Goal: Task Accomplishment & Management: Complete application form

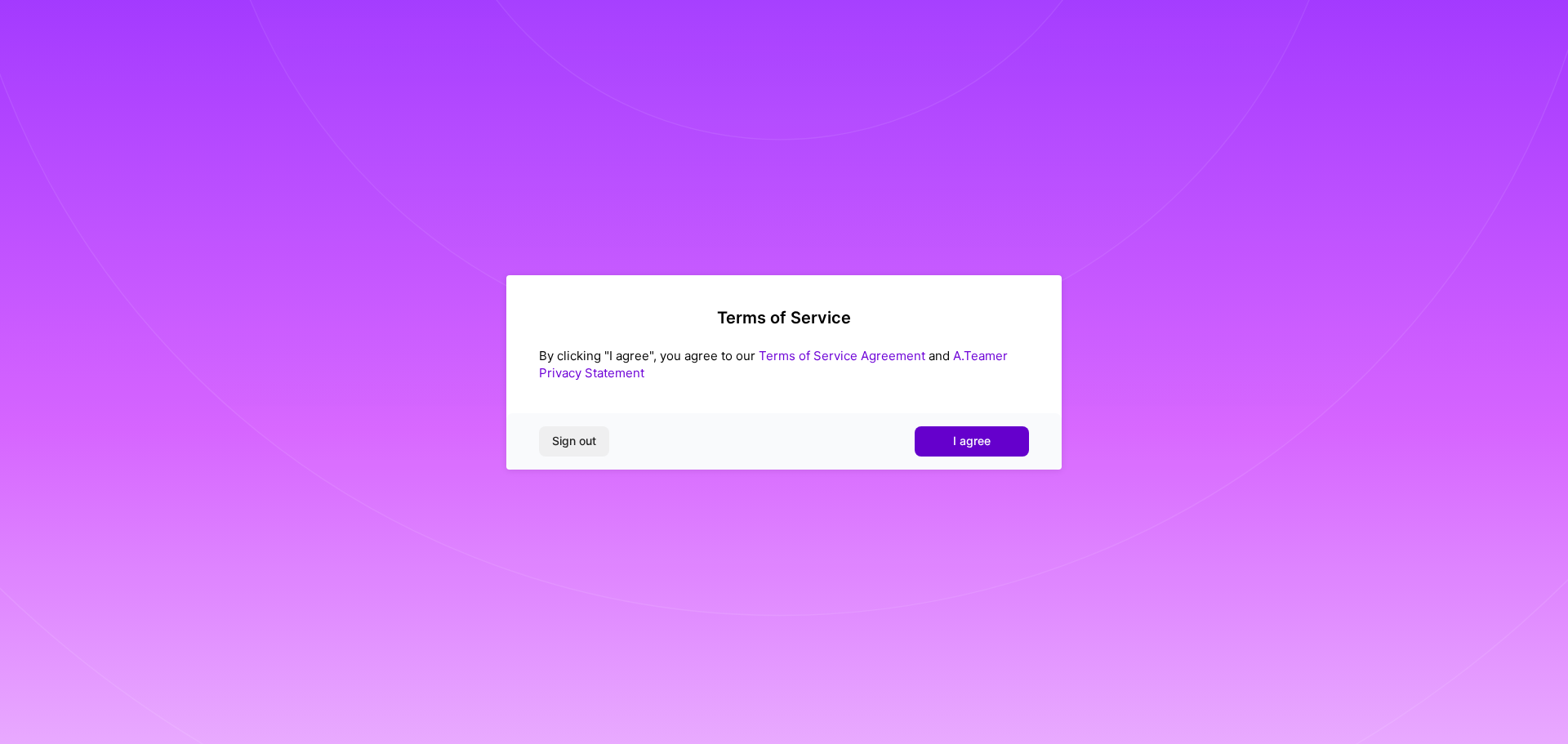
click at [947, 443] on button "I agree" at bounding box center [971, 441] width 115 height 29
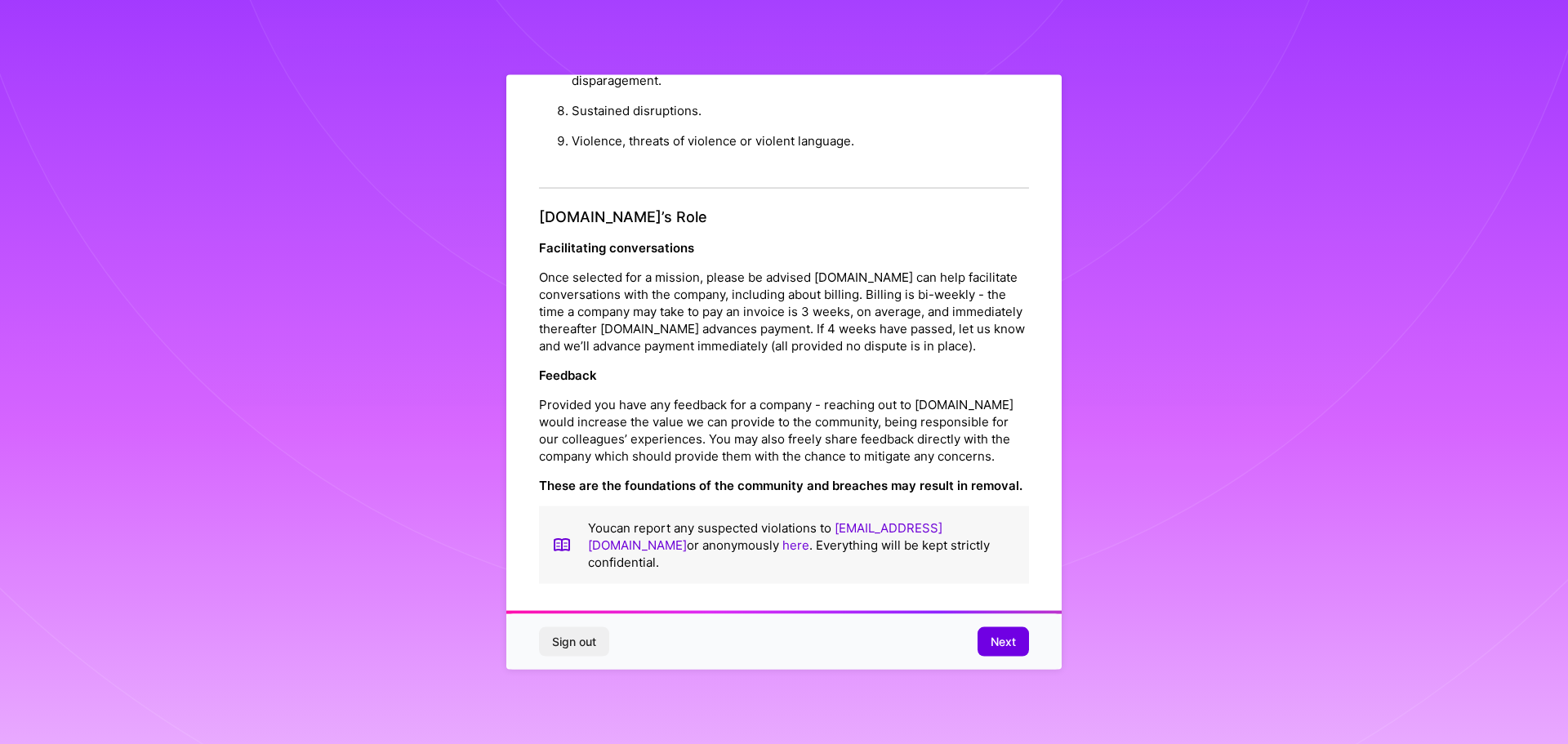
scroll to position [2, 0]
click at [1013, 631] on button "Next" at bounding box center [1003, 641] width 51 height 29
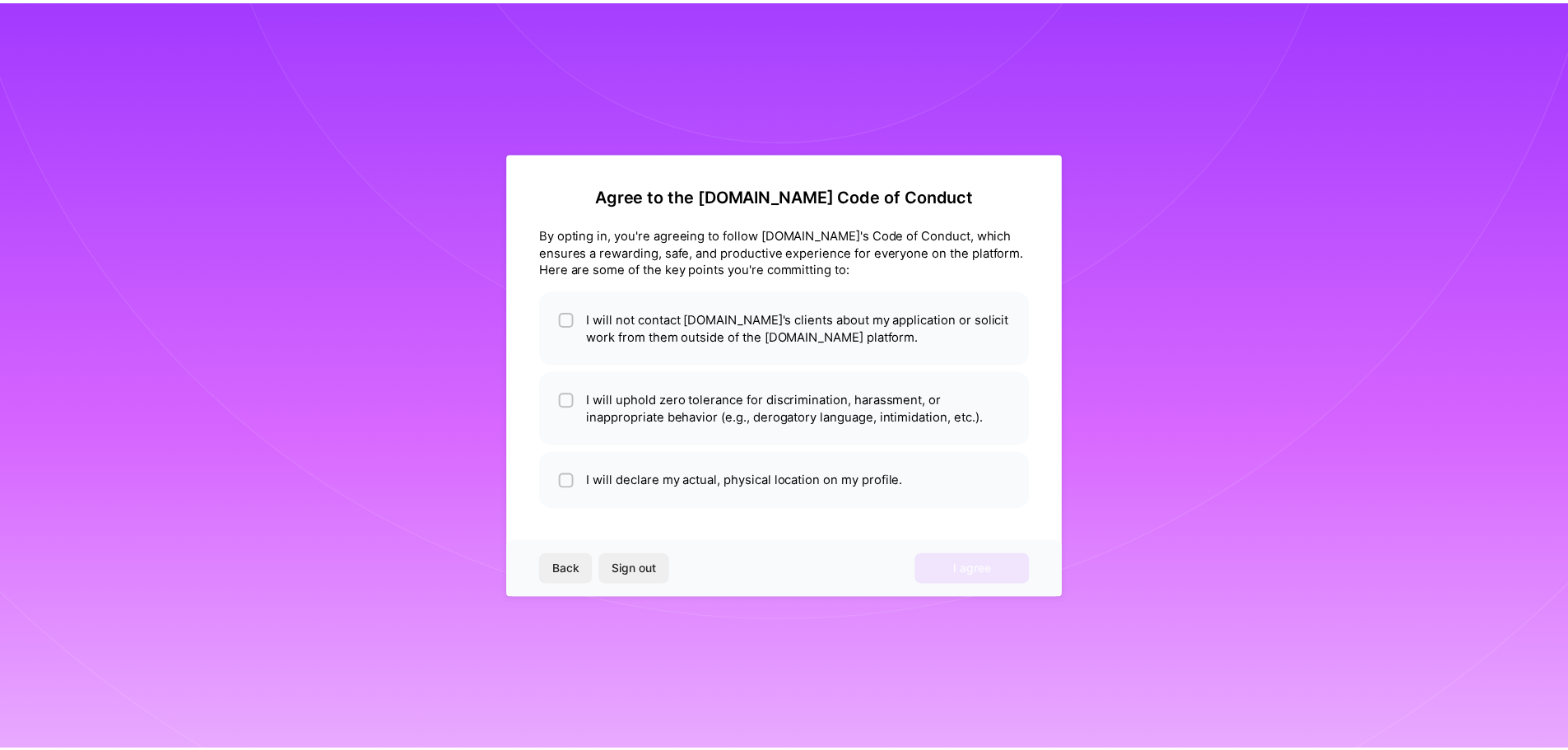
scroll to position [0, 0]
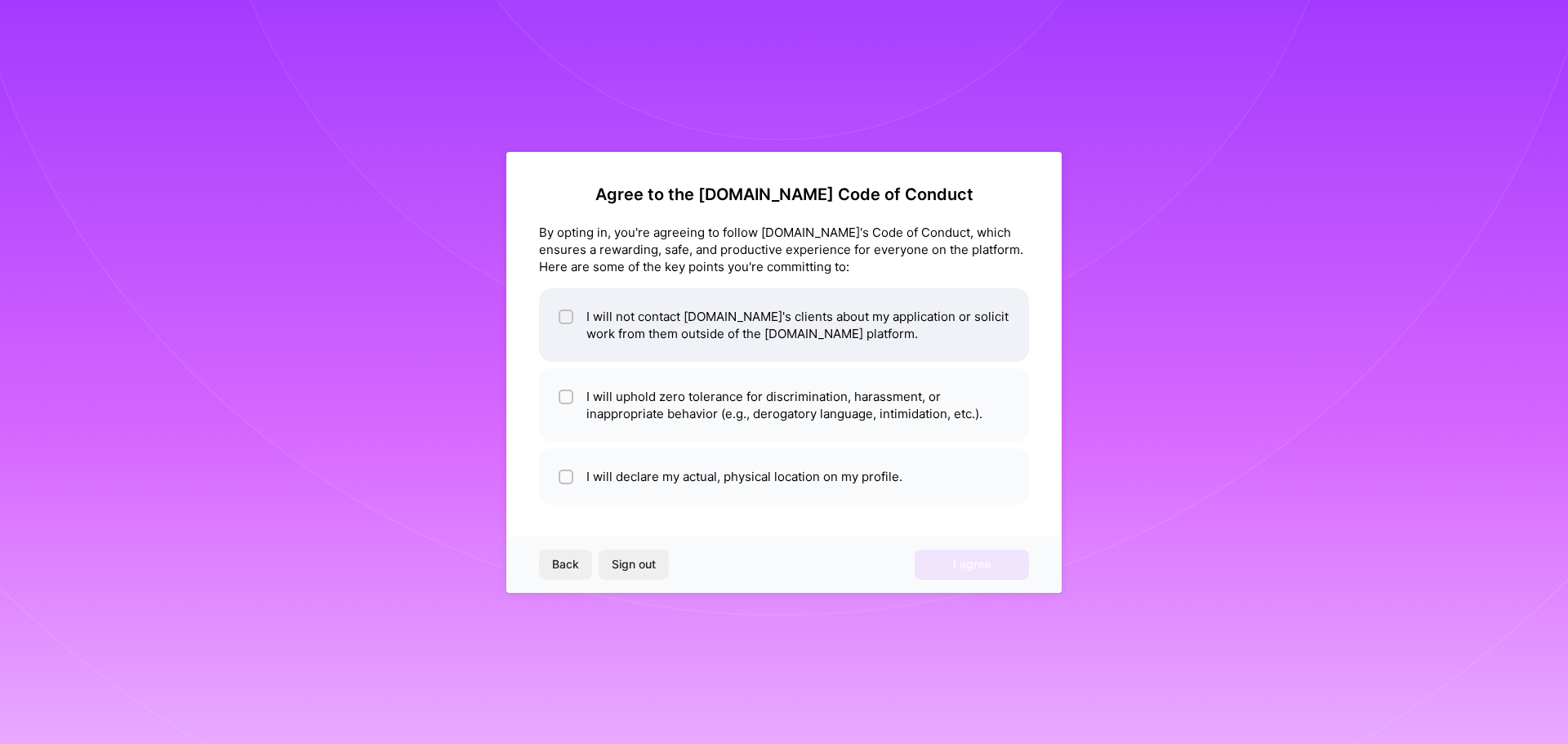
click at [816, 346] on li "I will not contact [DOMAIN_NAME]'s clients about my application or solicit work…" at bounding box center [784, 325] width 490 height 74
checkbox input "true"
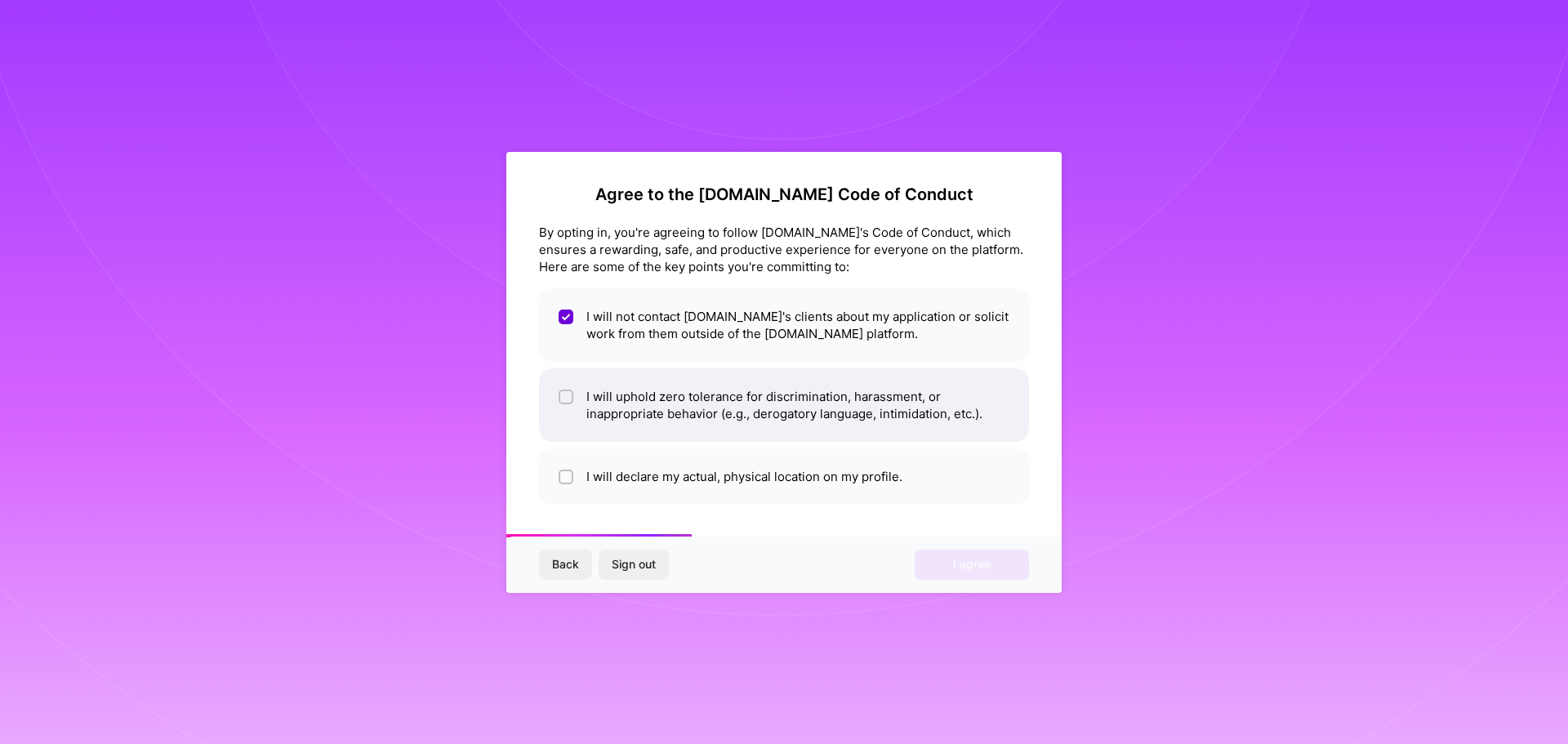
click at [794, 396] on li "I will uphold zero tolerance for discrimination, harassment, or inappropriate b…" at bounding box center [784, 405] width 490 height 74
checkbox input "true"
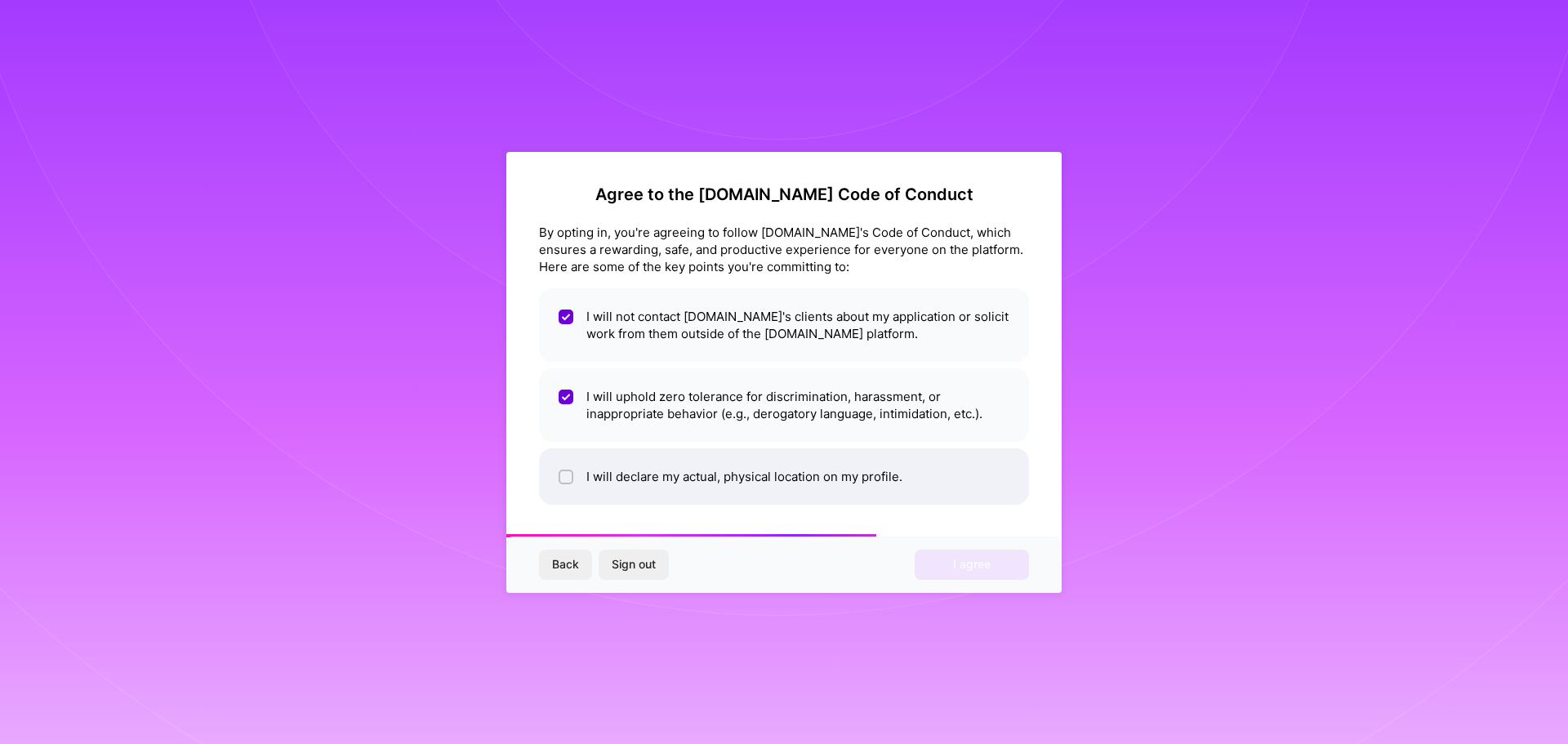
click at [801, 473] on li "I will declare my actual, physical location on my profile." at bounding box center [784, 476] width 490 height 56
checkbox input "true"
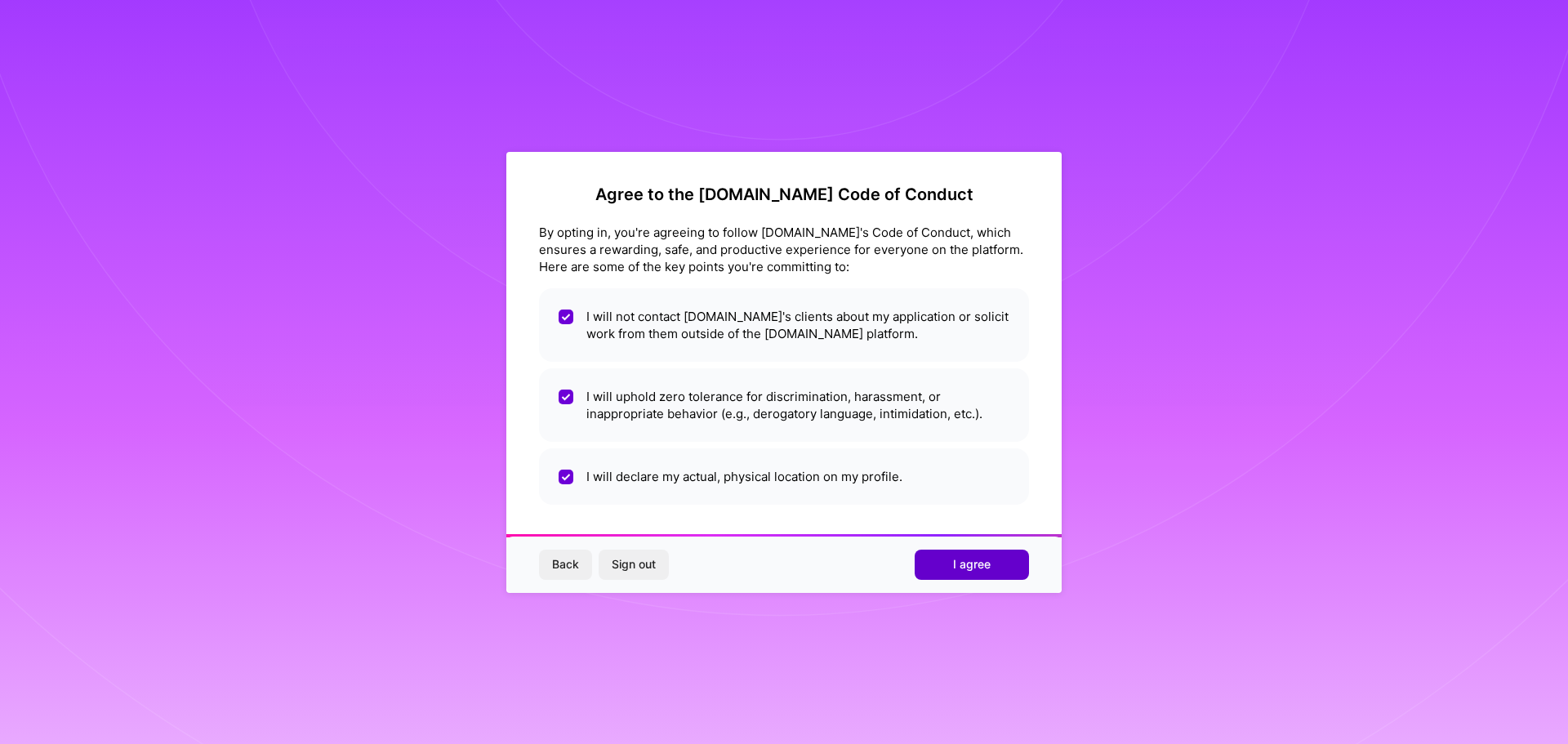
click at [954, 571] on span "I agree" at bounding box center [971, 563] width 38 height 17
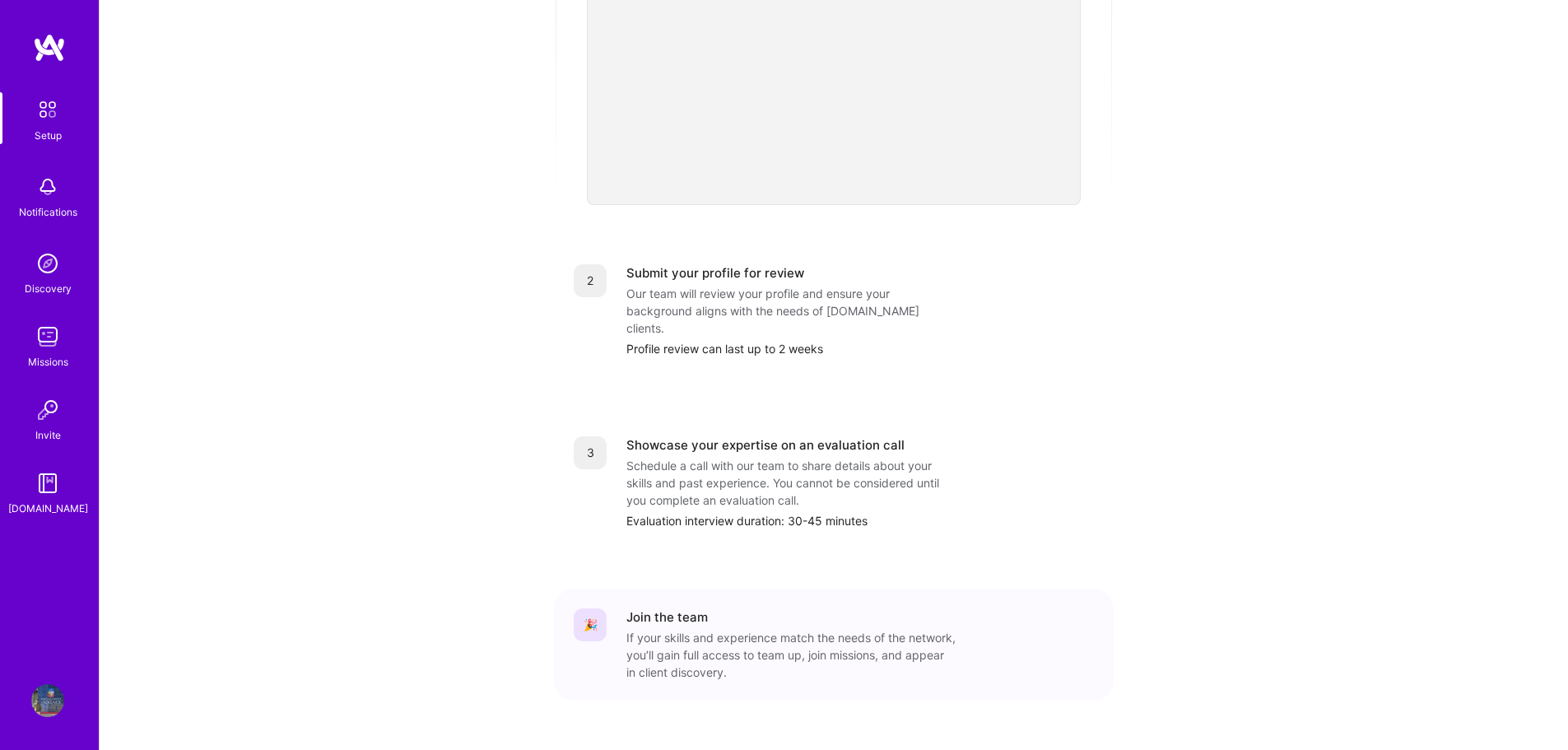
scroll to position [501, 0]
